Goal: Task Accomplishment & Management: Manage account settings

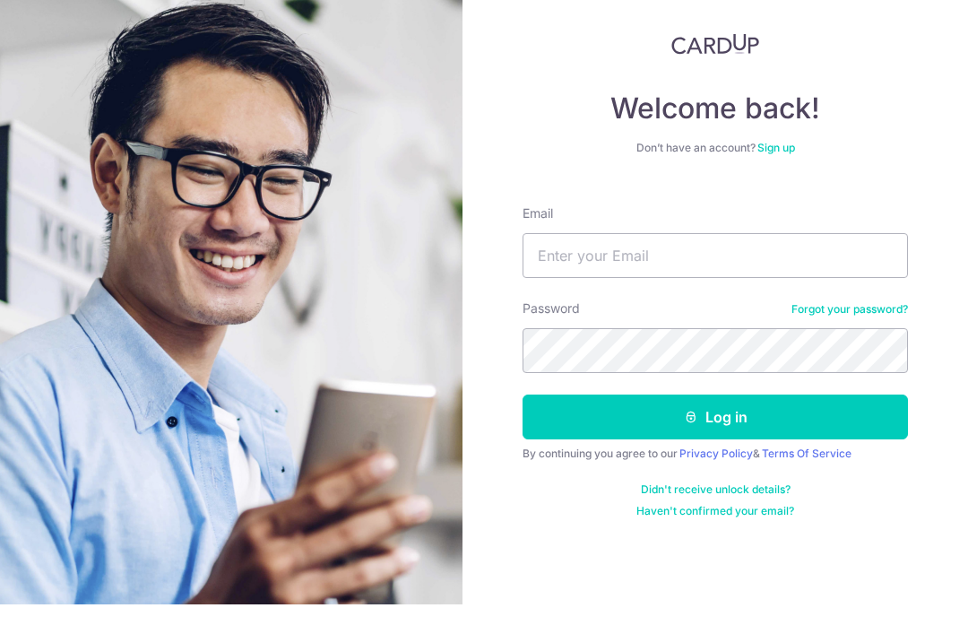
scroll to position [30, 0]
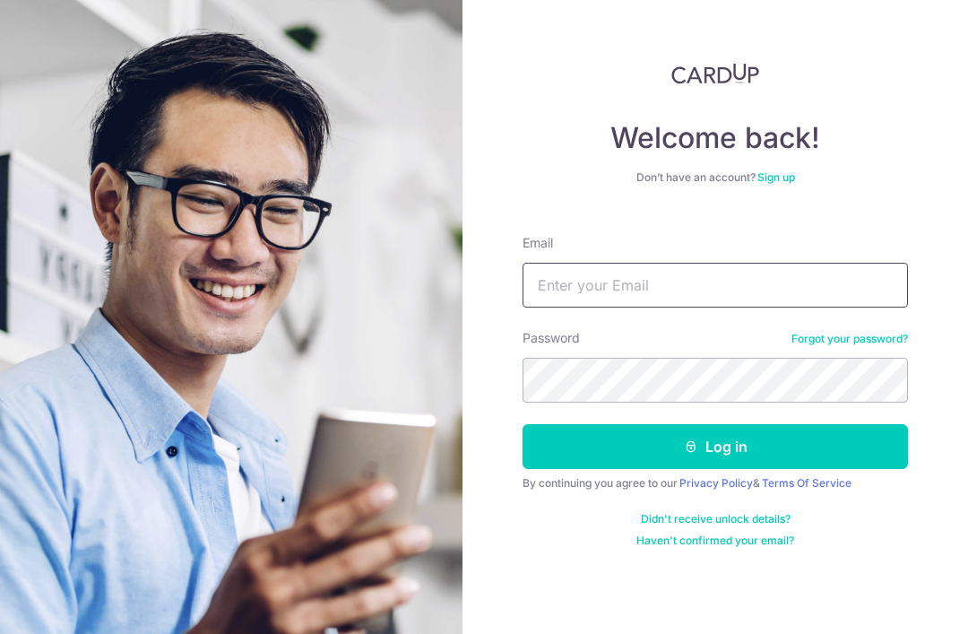
click at [719, 263] on input "Email" at bounding box center [715, 285] width 385 height 45
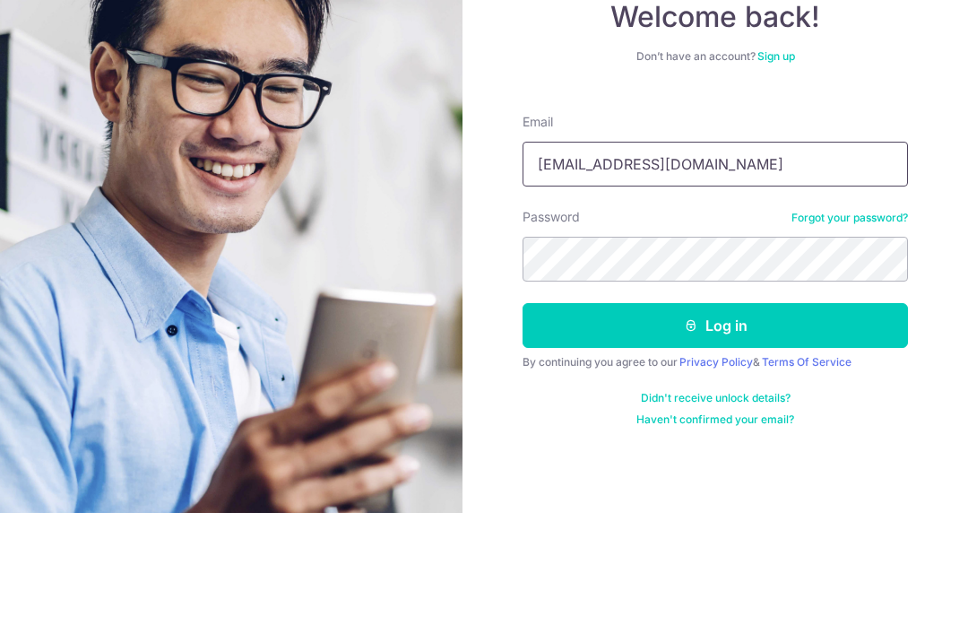
type input "[EMAIL_ADDRESS][DOMAIN_NAME]"
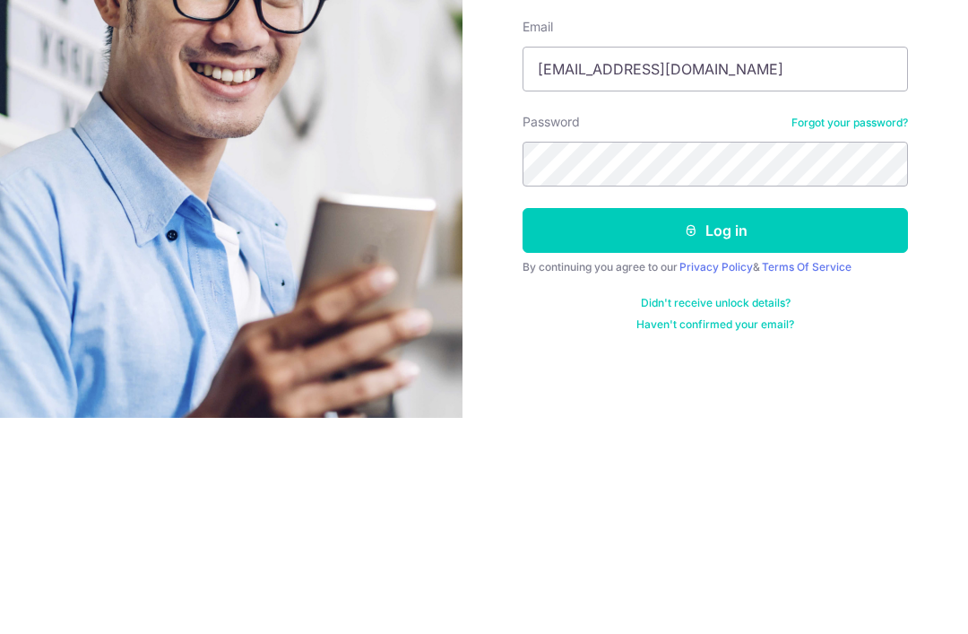
click at [738, 424] on button "Log in" at bounding box center [715, 446] width 385 height 45
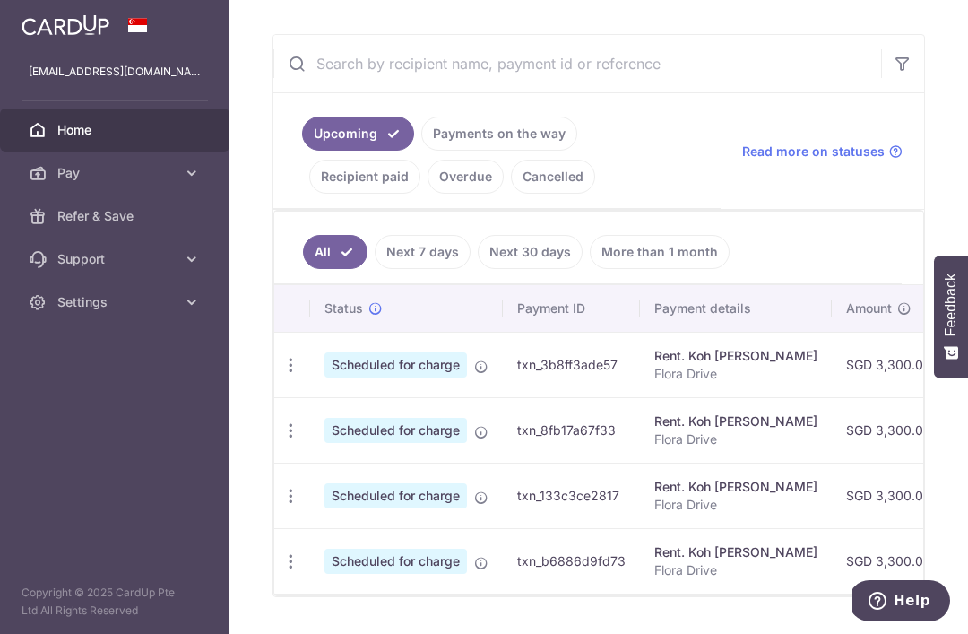
scroll to position [332, 0]
click at [420, 183] on link "Recipient paid" at bounding box center [364, 177] width 111 height 34
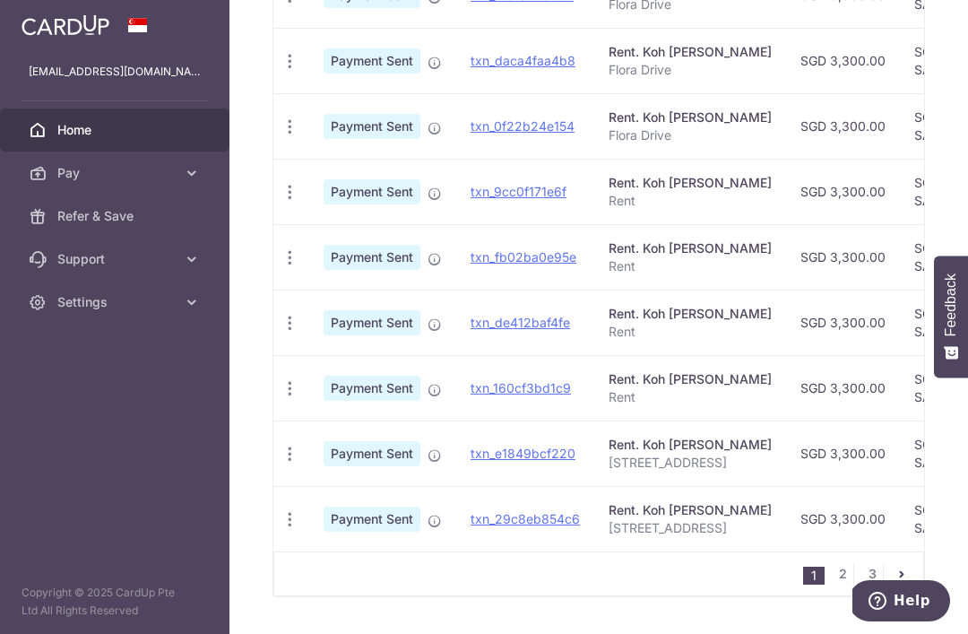
click at [841, 578] on link "2" at bounding box center [843, 574] width 22 height 22
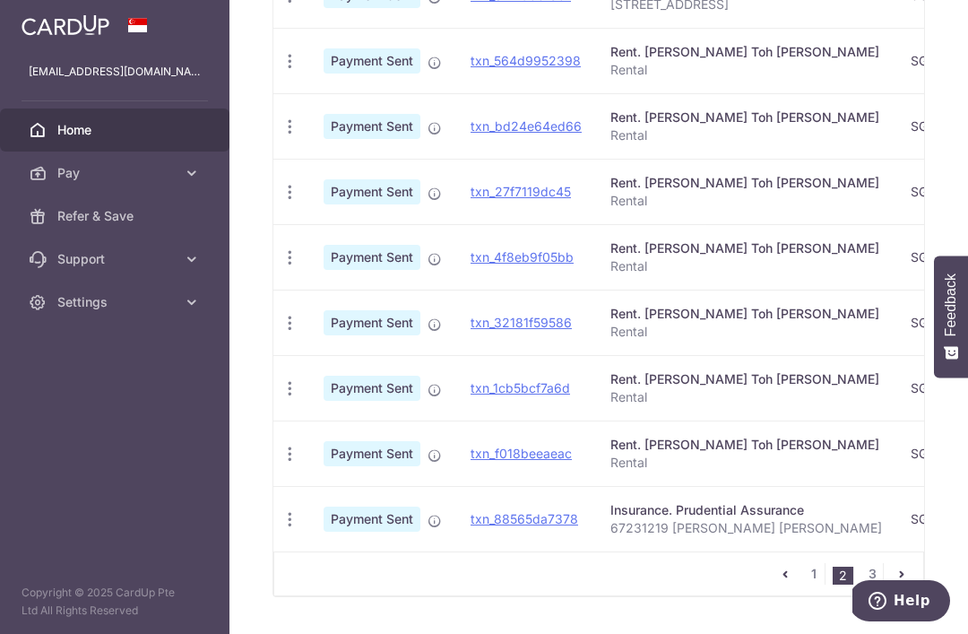
scroll to position [691, 0]
click at [867, 568] on nav "1 2 3" at bounding box center [848, 573] width 149 height 43
click at [870, 574] on link "3" at bounding box center [872, 574] width 22 height 22
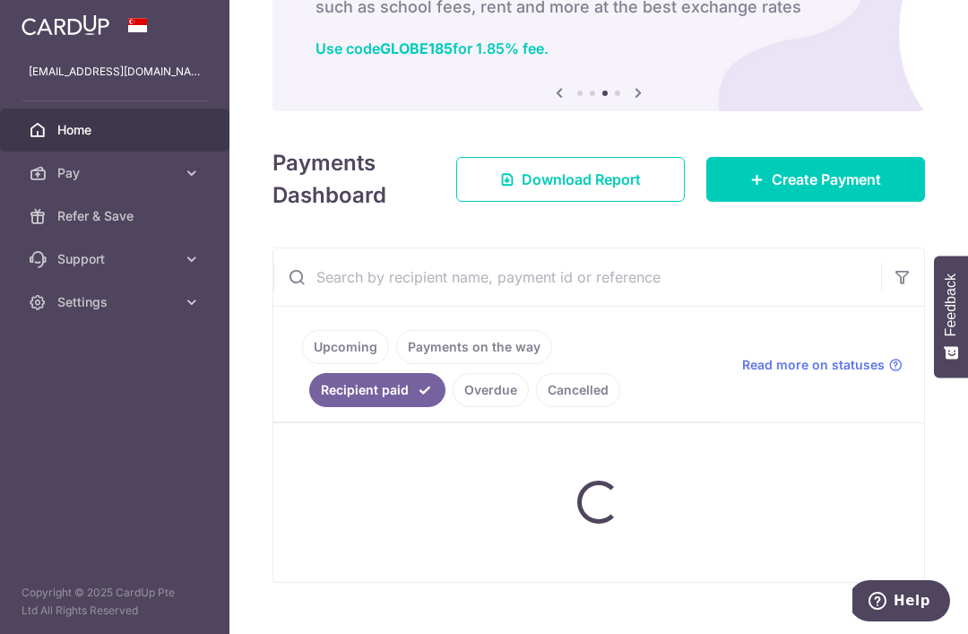
click at [870, 573] on div at bounding box center [598, 502] width 651 height 159
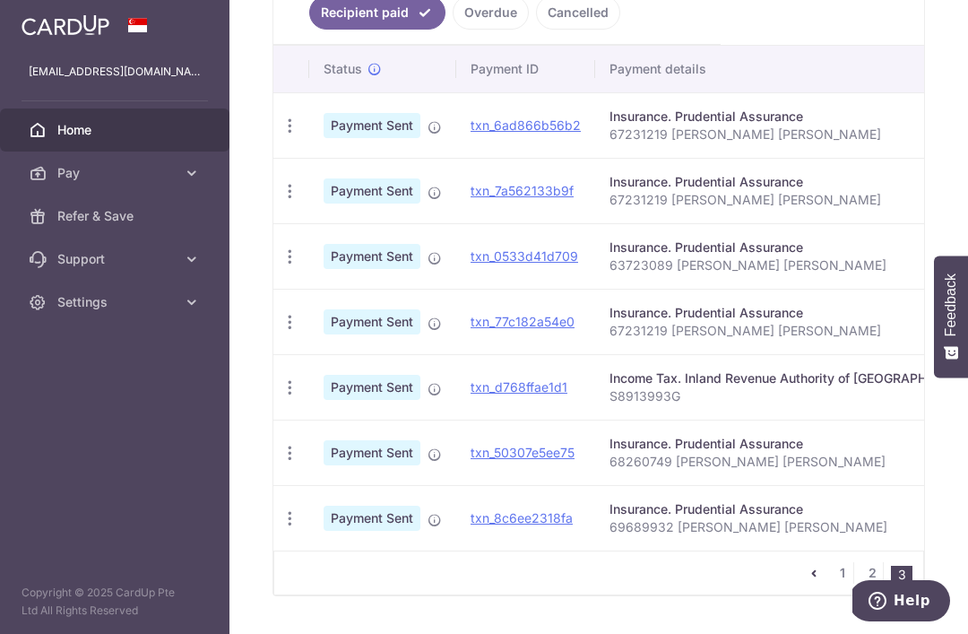
scroll to position [495, 0]
click at [808, 577] on icon "pager" at bounding box center [814, 573] width 14 height 14
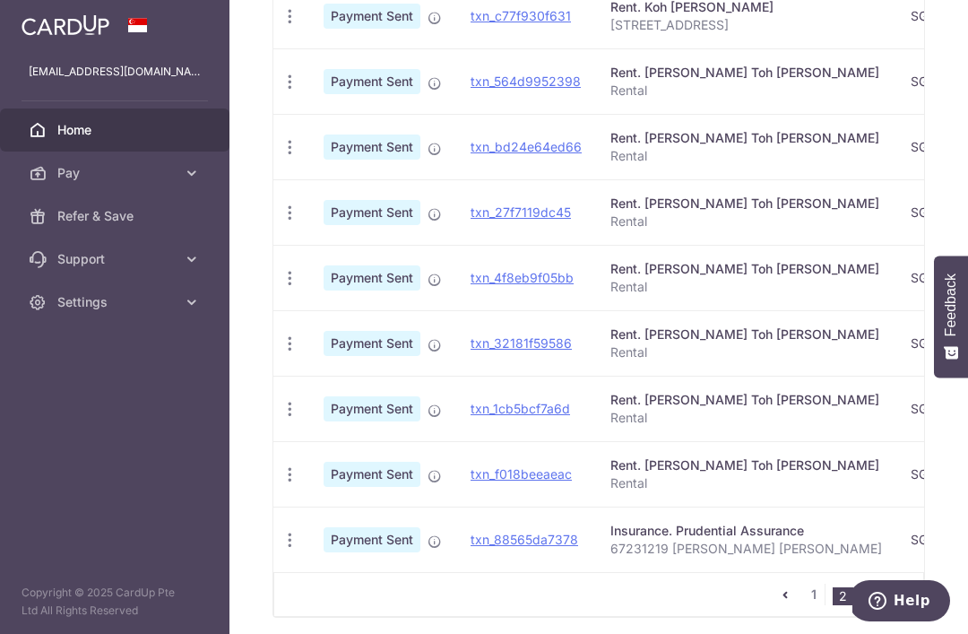
scroll to position [691, 0]
click at [428, 470] on icon at bounding box center [435, 477] width 14 height 14
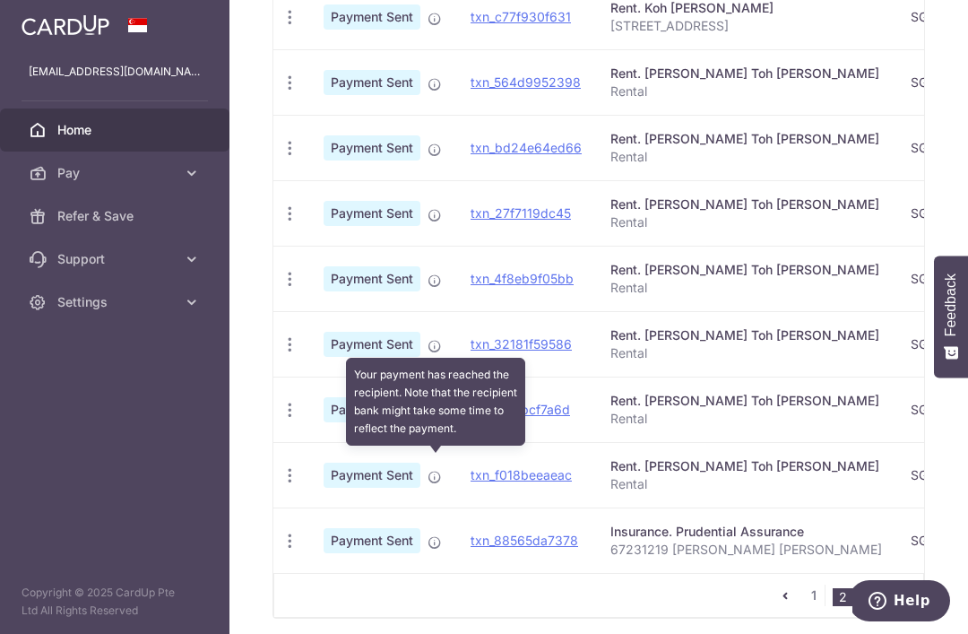
click at [471, 470] on link "txn_f018beeaeac" at bounding box center [521, 474] width 101 height 15
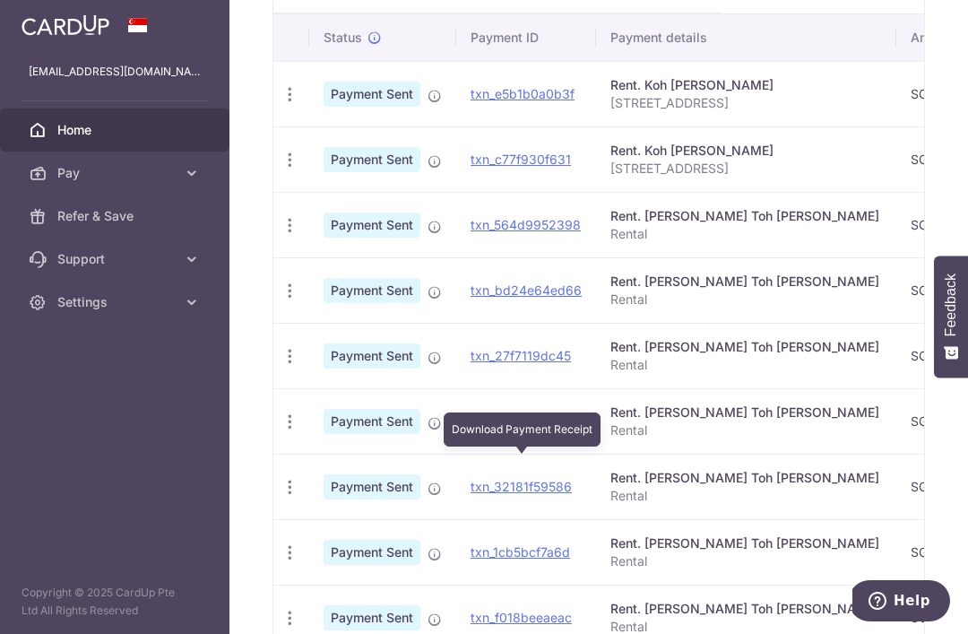
scroll to position [525, 0]
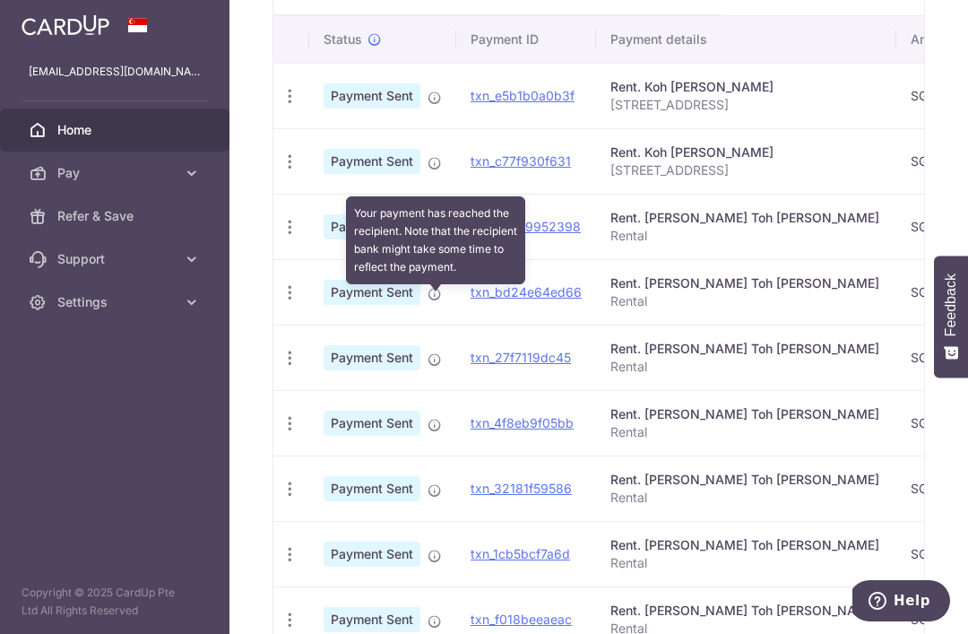
click at [428, 301] on icon at bounding box center [435, 294] width 14 height 14
click at [471, 295] on link "txn_bd24e64ed66" at bounding box center [526, 291] width 111 height 15
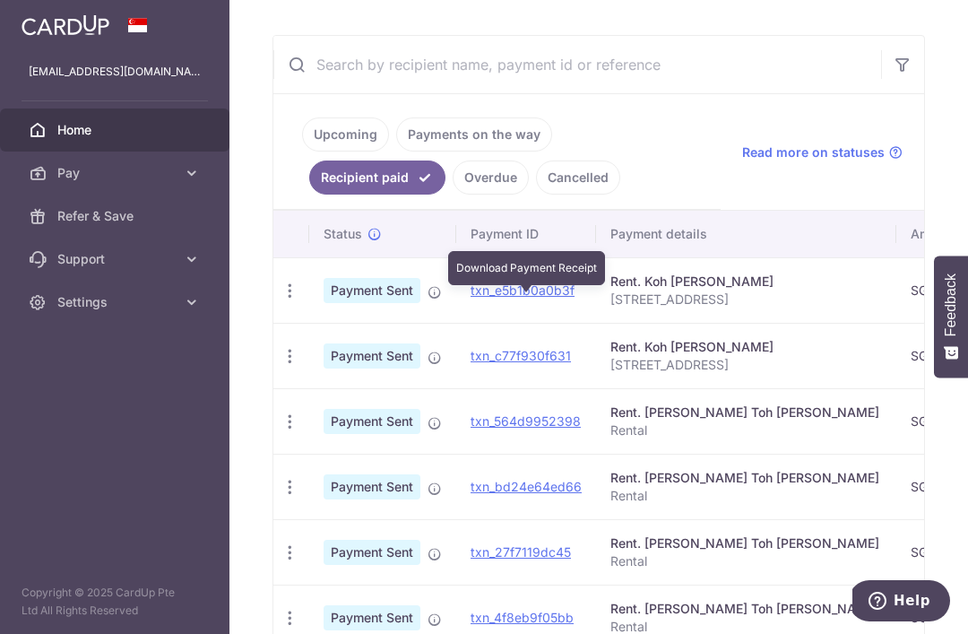
scroll to position [328, 0]
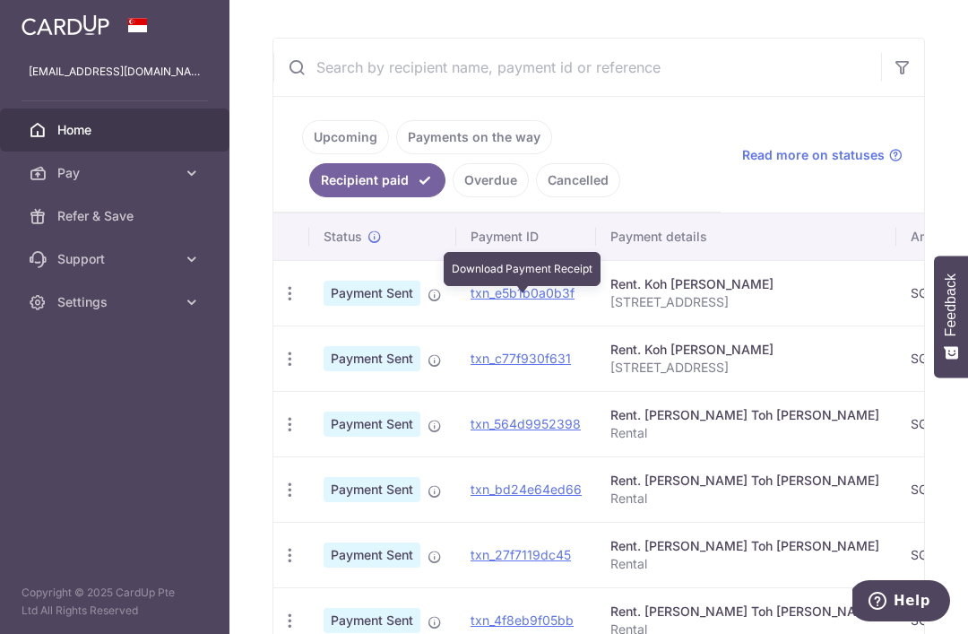
click at [471, 296] on link "txn_e5b1b0a0b3f" at bounding box center [523, 292] width 104 height 15
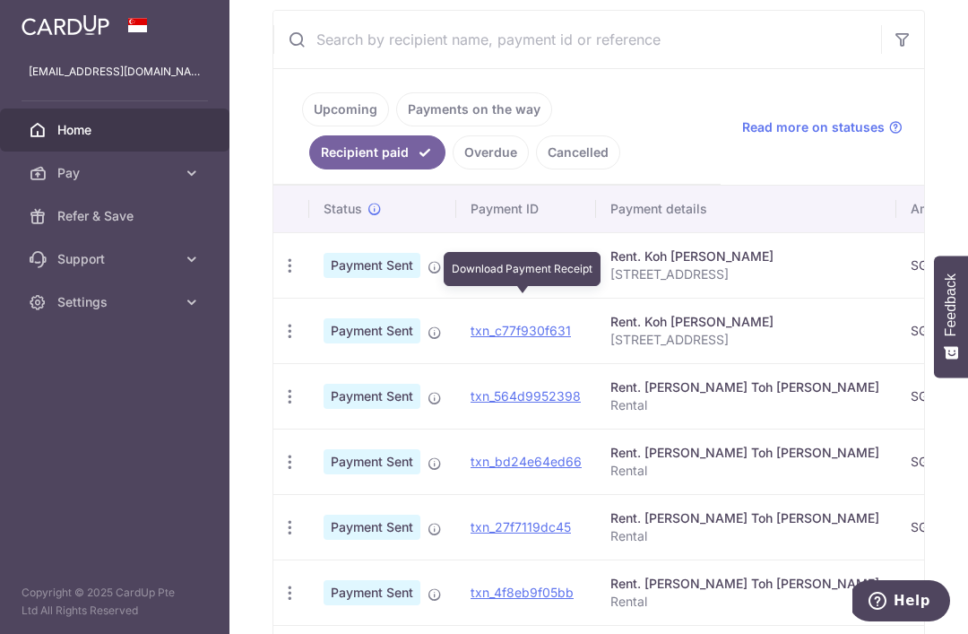
scroll to position [359, 0]
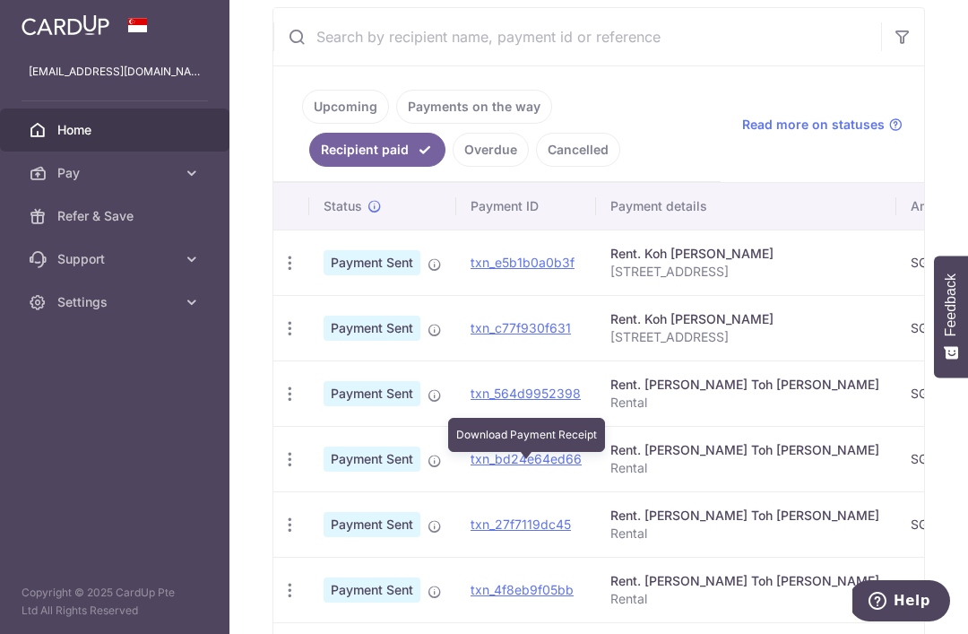
click at [471, 466] on link "txn_bd24e64ed66" at bounding box center [526, 458] width 111 height 15
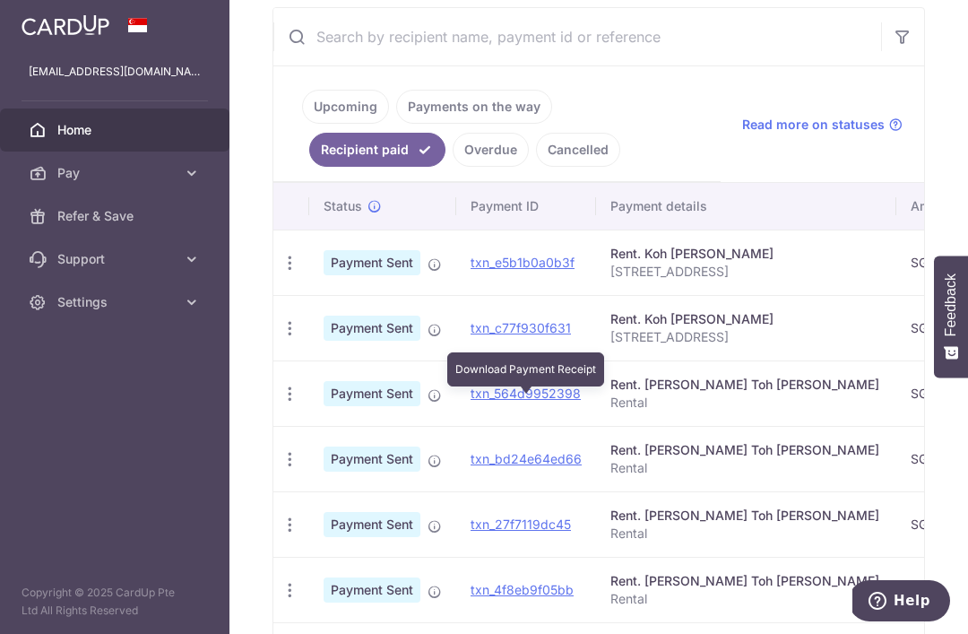
click at [471, 401] on link "txn_564d9952398" at bounding box center [526, 392] width 110 height 15
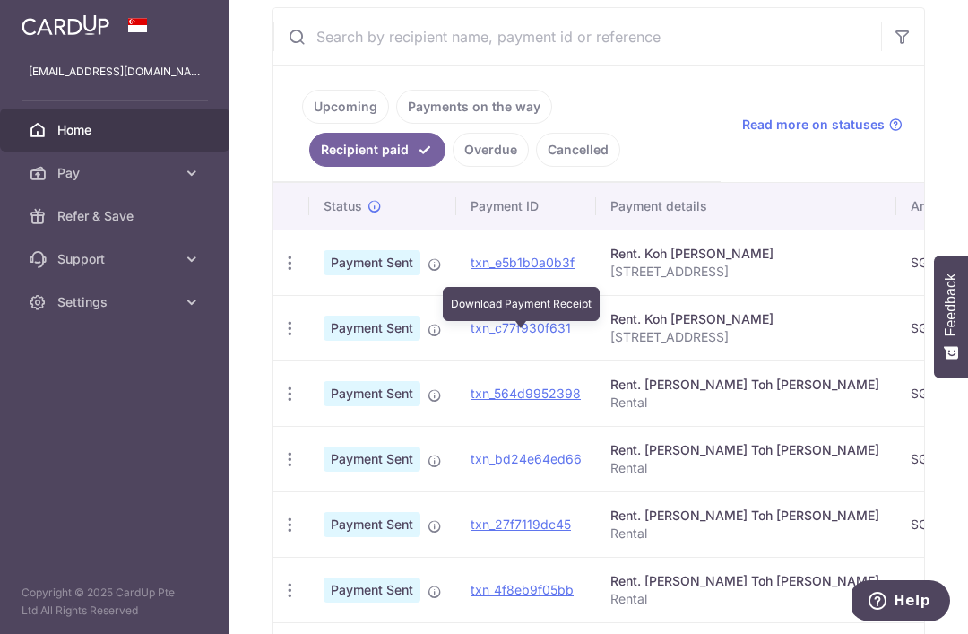
click at [471, 335] on link "txn_c77f930f631" at bounding box center [521, 327] width 100 height 15
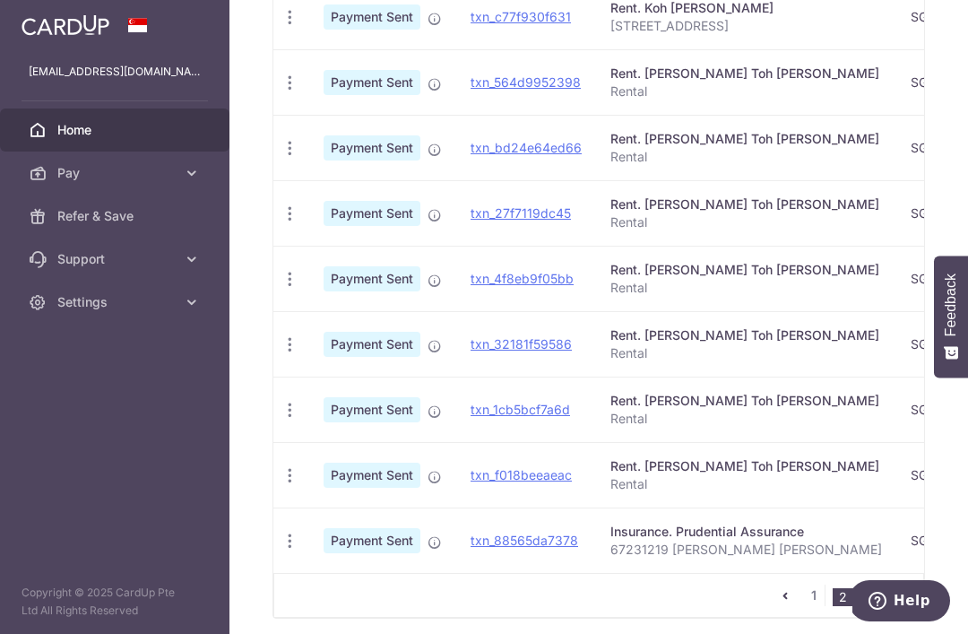
click at [811, 584] on link "1" at bounding box center [814, 595] width 22 height 22
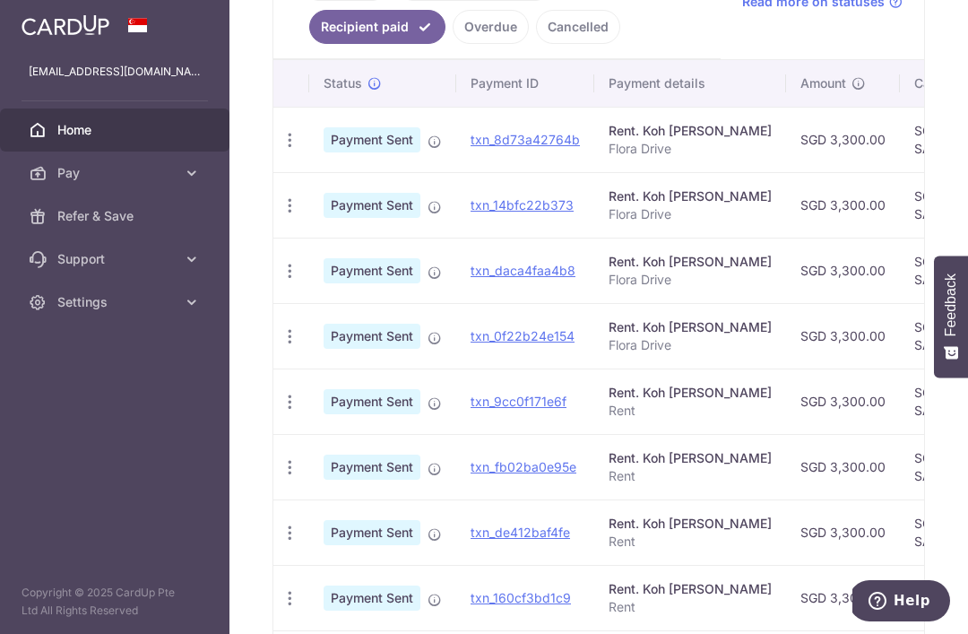
scroll to position [481, 0]
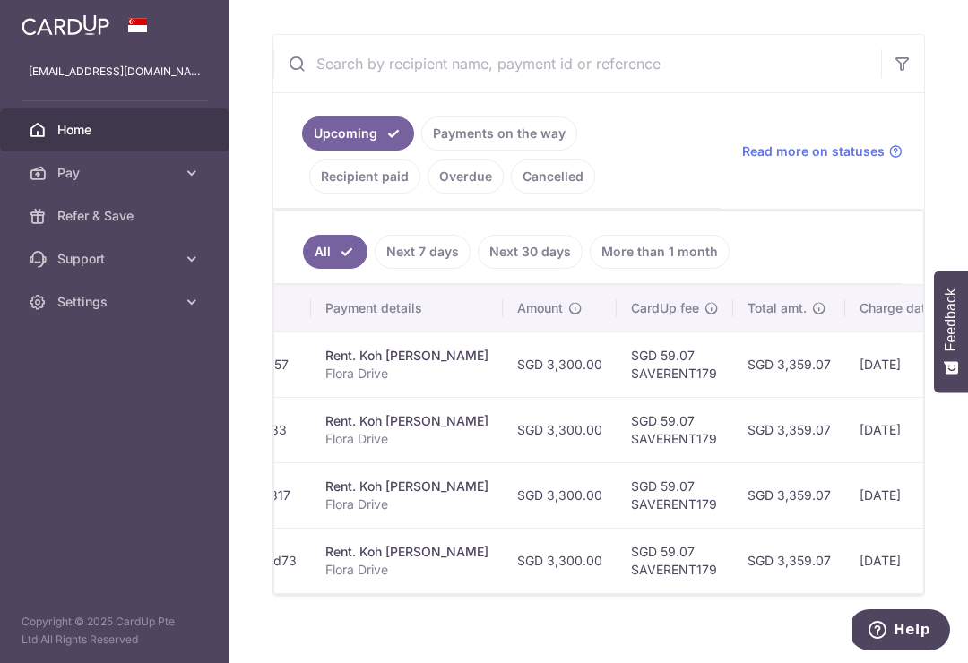
scroll to position [0, 328]
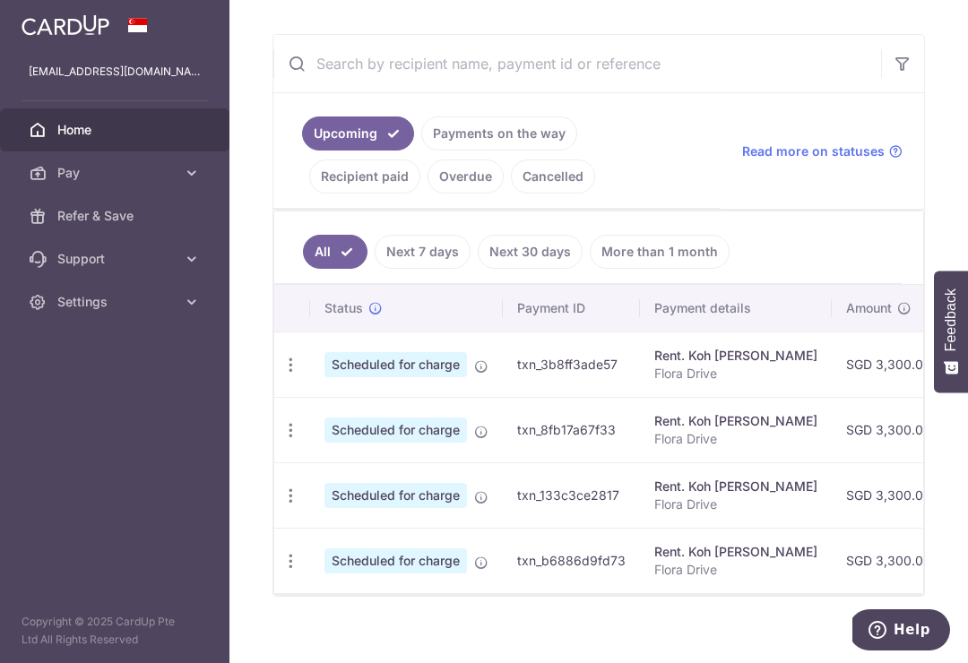
scroll to position [0, 0]
click at [324, 377] on span "Scheduled for charge" at bounding box center [395, 364] width 143 height 25
click at [281, 375] on icon "button" at bounding box center [290, 365] width 19 height 19
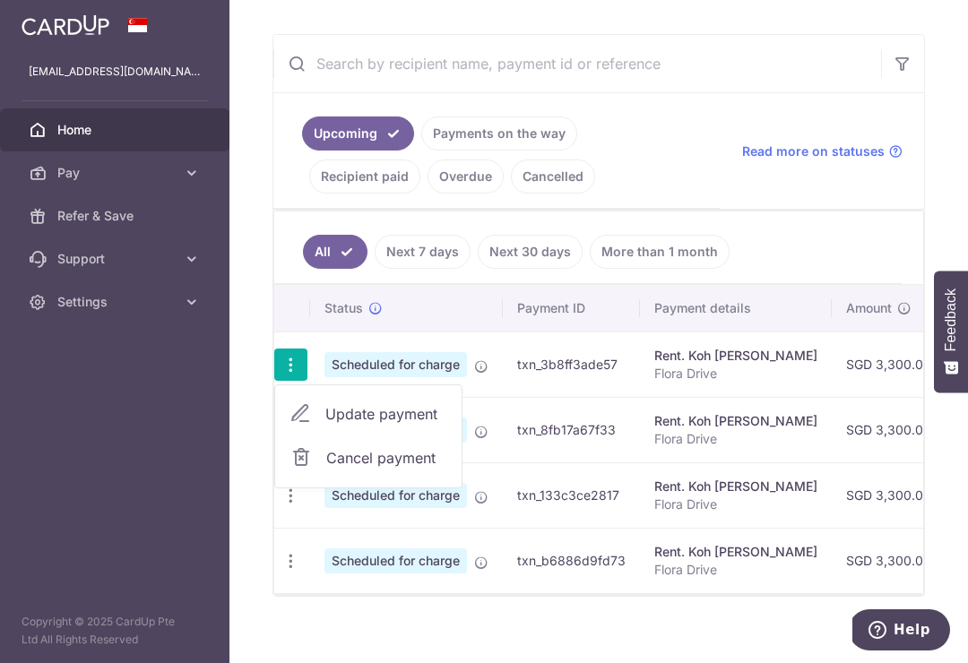
click at [73, 382] on div at bounding box center [484, 331] width 968 height 663
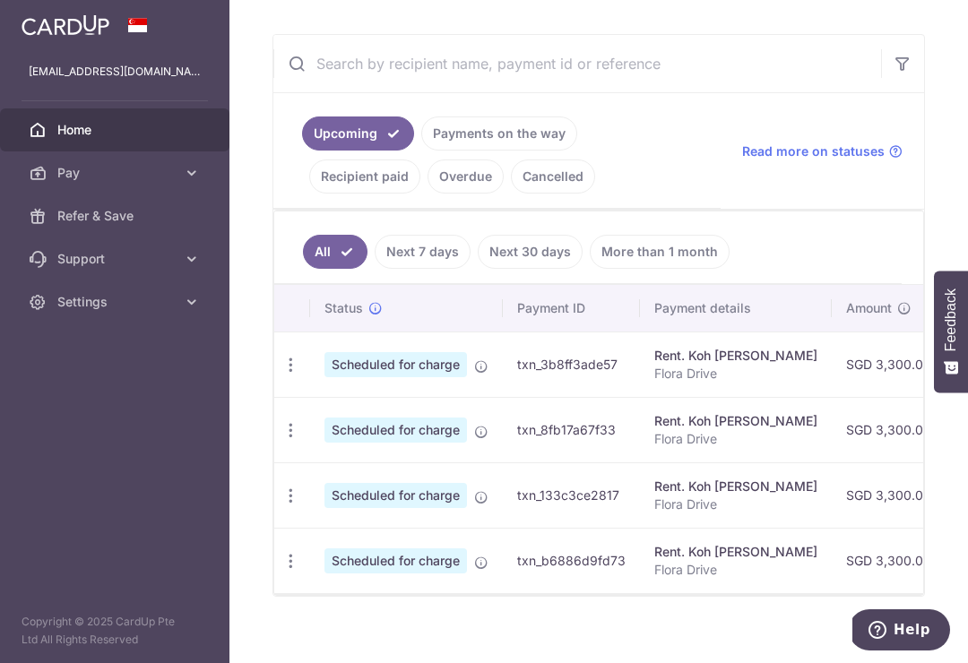
click at [281, 368] on icon "button" at bounding box center [290, 365] width 19 height 19
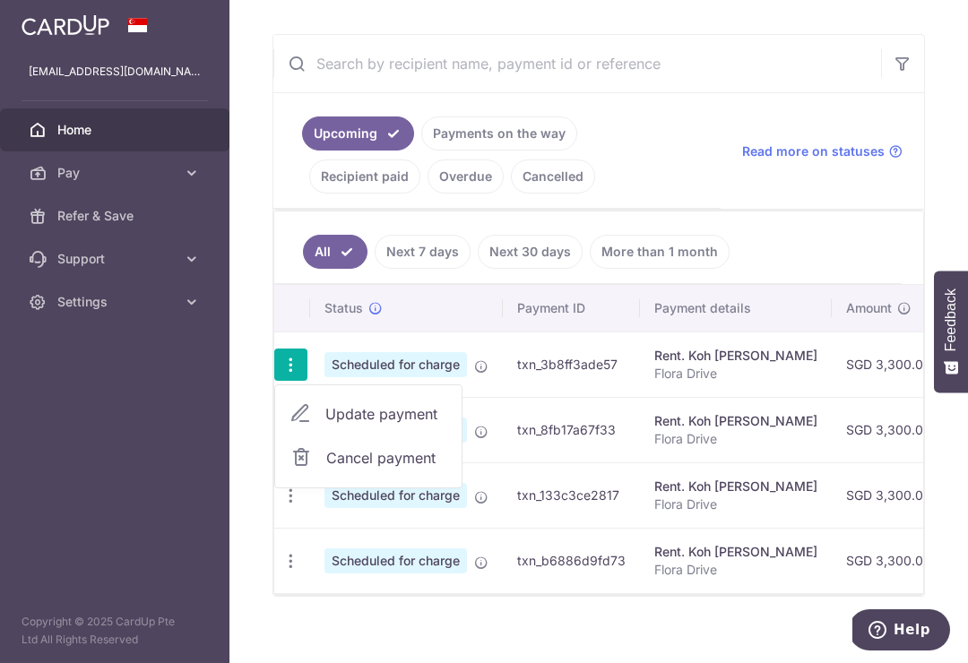
click at [326, 459] on span "Cancel payment" at bounding box center [386, 458] width 120 height 22
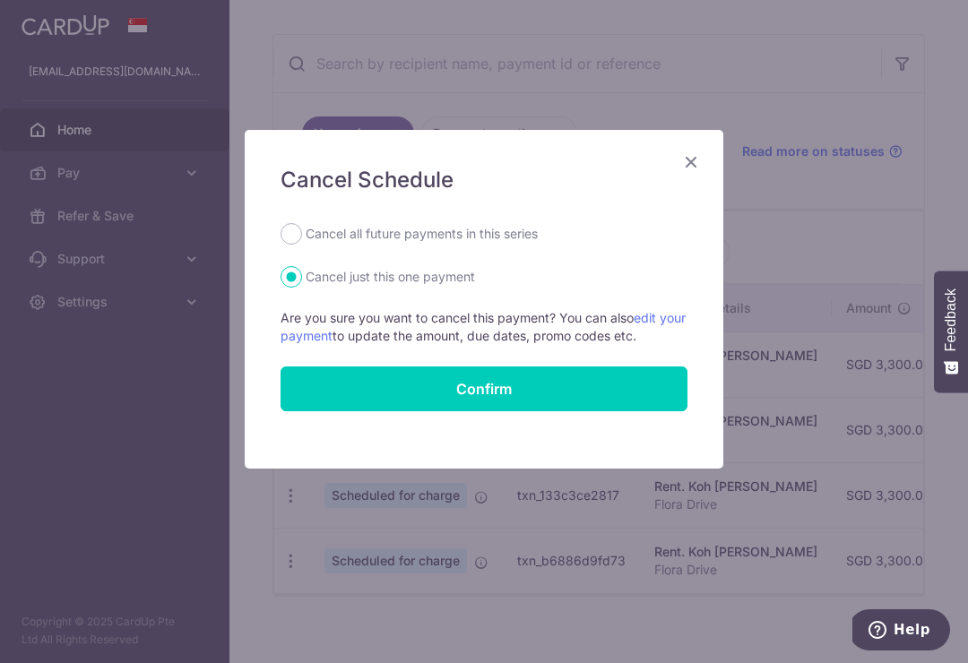
click at [290, 234] on input "Cancel all future payments in this series" at bounding box center [292, 234] width 22 height 22
radio input "true"
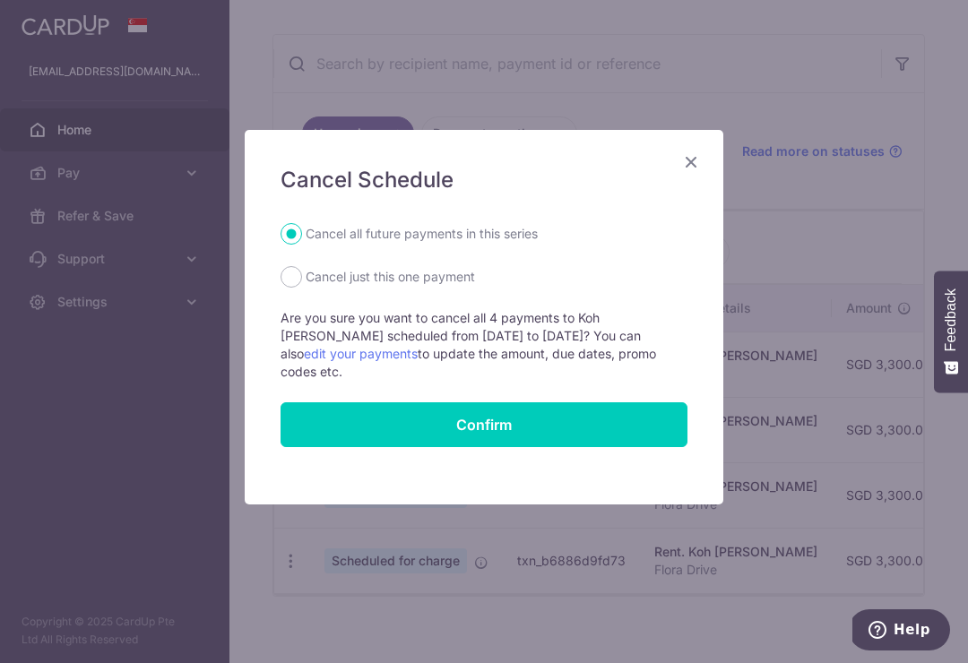
click at [500, 402] on button "Confirm" at bounding box center [484, 424] width 407 height 45
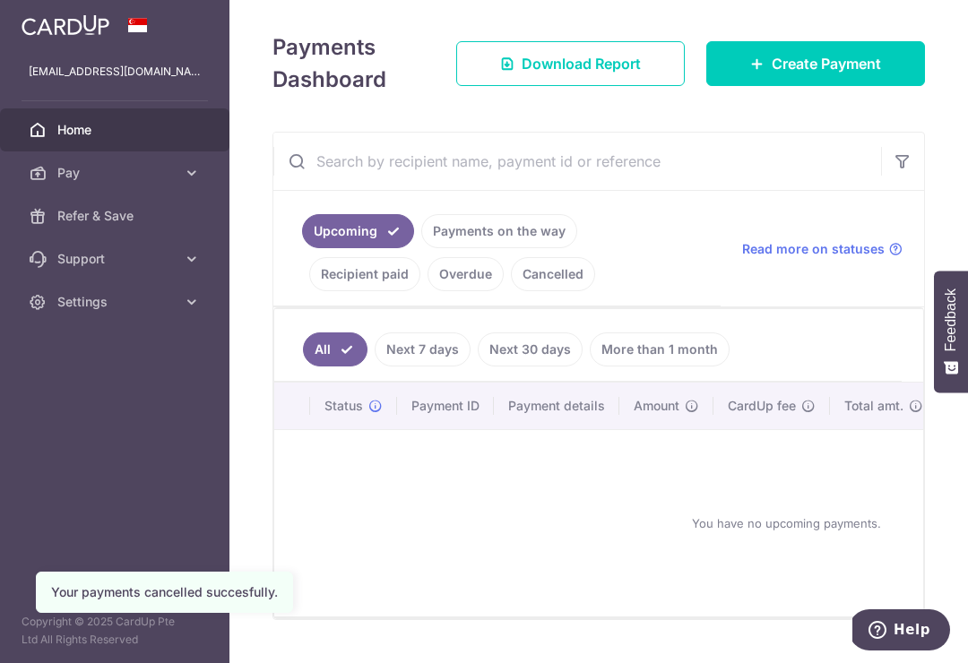
click at [421, 248] on link "Payments on the way" at bounding box center [499, 231] width 156 height 34
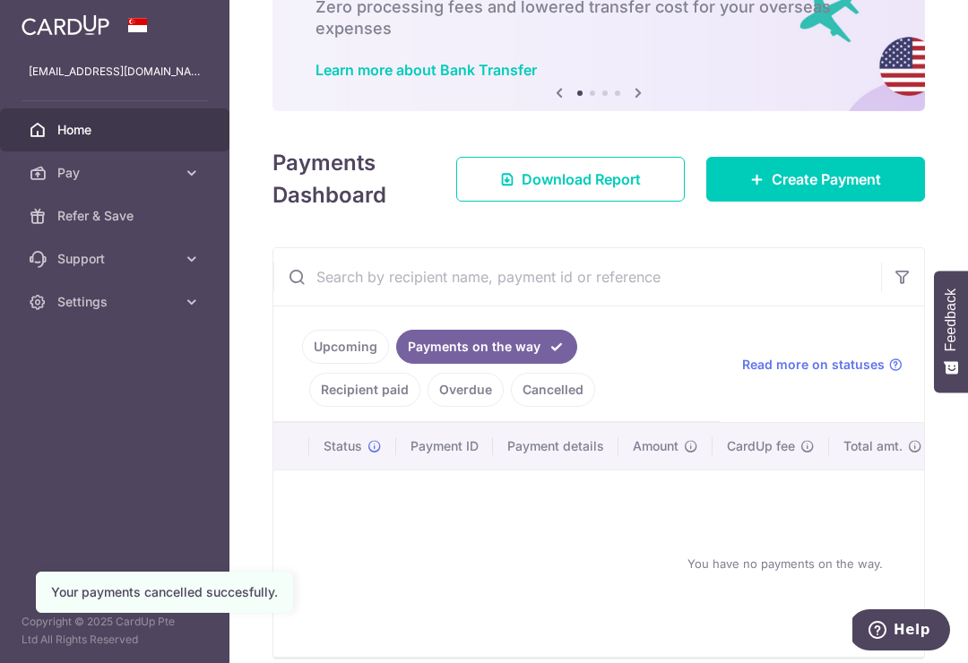
click at [412, 407] on link "Recipient paid" at bounding box center [364, 390] width 111 height 34
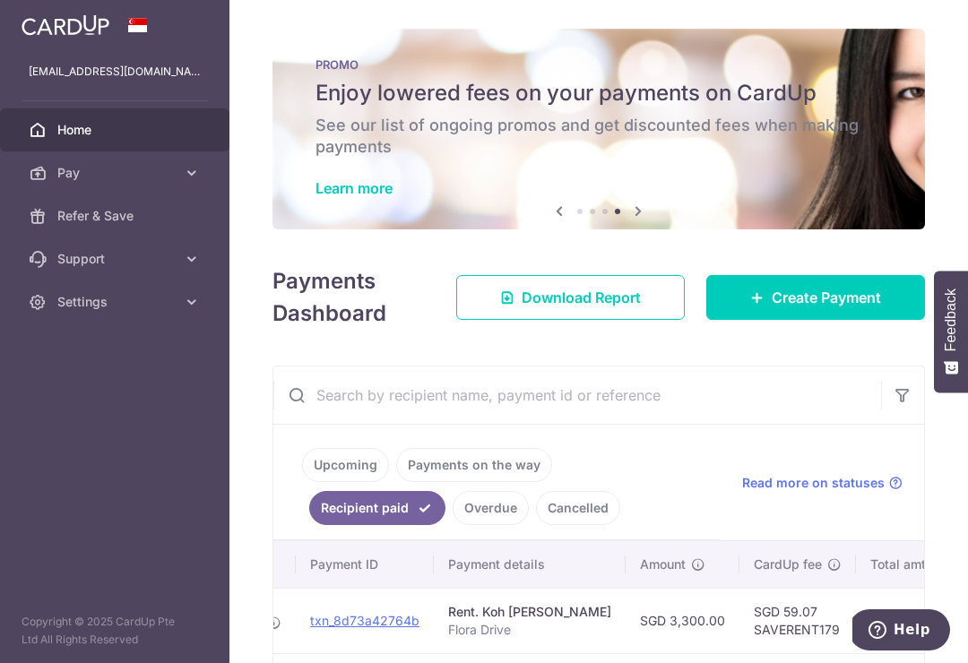
scroll to position [-2, 0]
click at [0, 0] on icon "button" at bounding box center [0, 0] width 0 height 0
click at [203, 310] on link "Settings" at bounding box center [114, 302] width 229 height 43
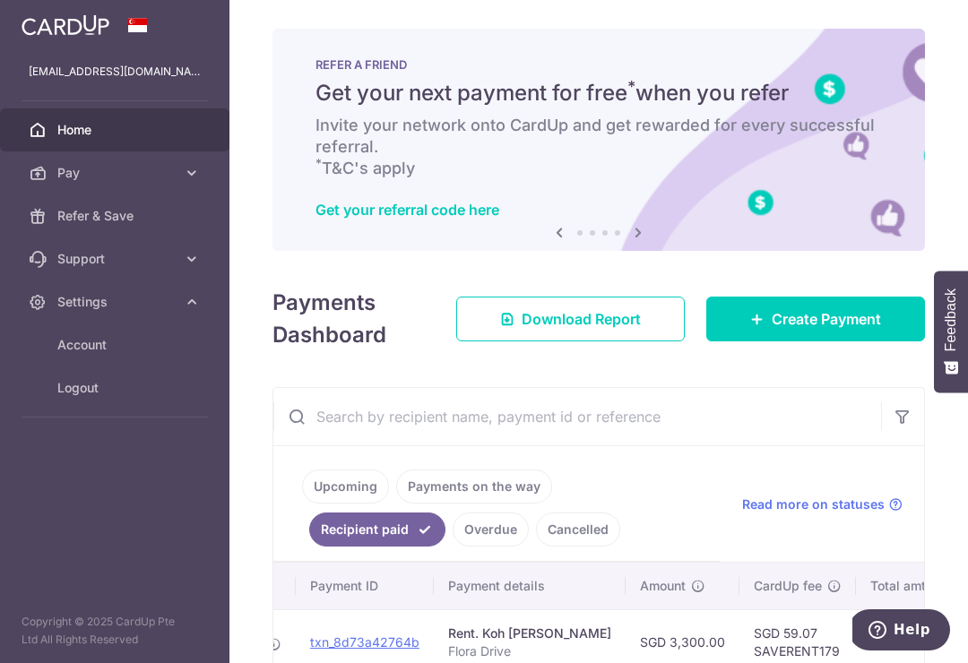
click at [67, 400] on link "Logout" at bounding box center [114, 388] width 229 height 43
